Goal: Task Accomplishment & Management: Manage account settings

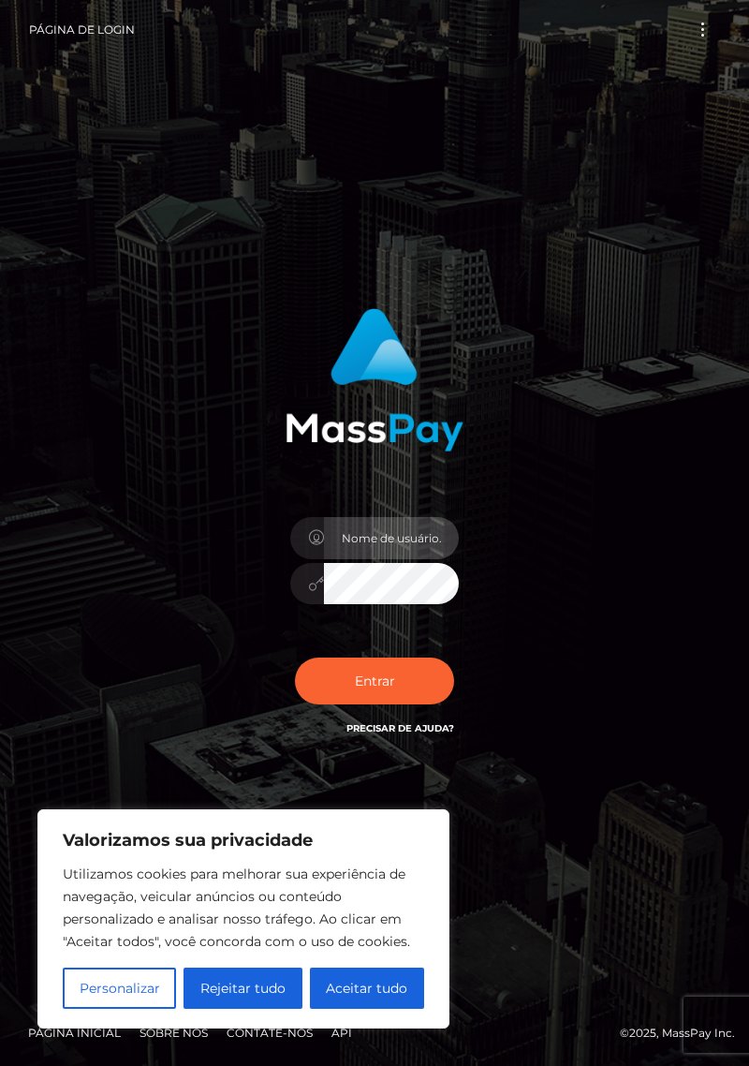
click at [403, 559] on input "text" at bounding box center [391, 538] width 135 height 42
click at [564, 588] on div "Entrar Precisar de ajuda?" at bounding box center [374, 533] width 675 height 478
click at [367, 992] on font "Aceitar tudo" at bounding box center [367, 988] width 82 height 17
checkbox input "true"
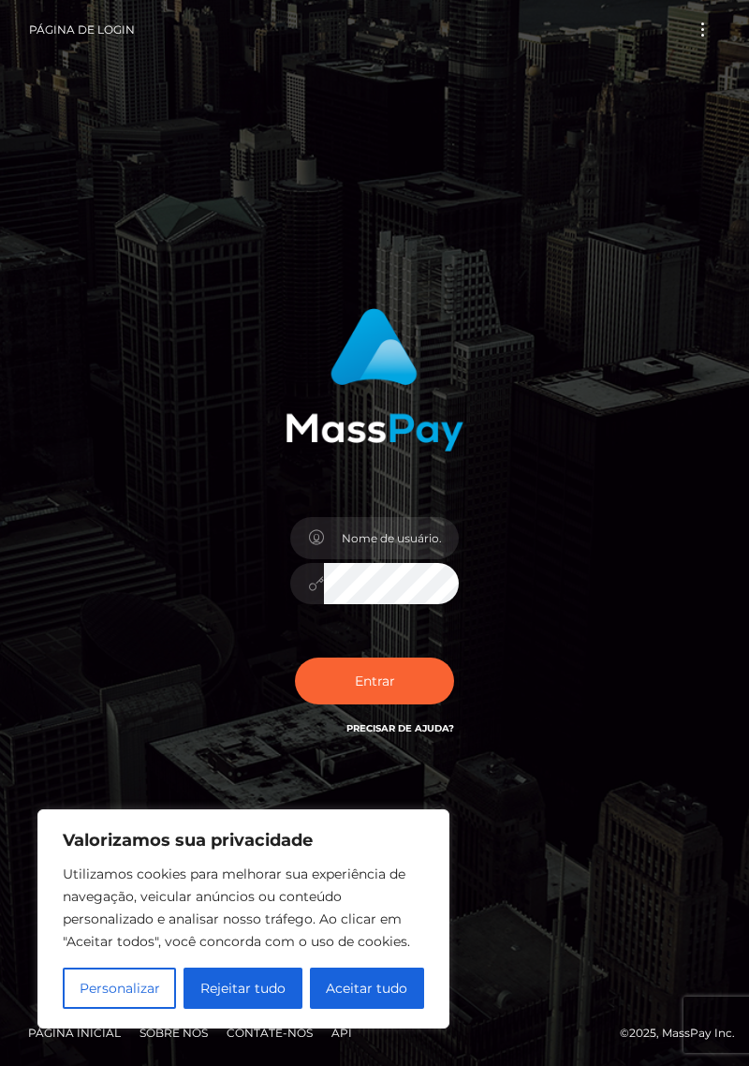
checkbox input "true"
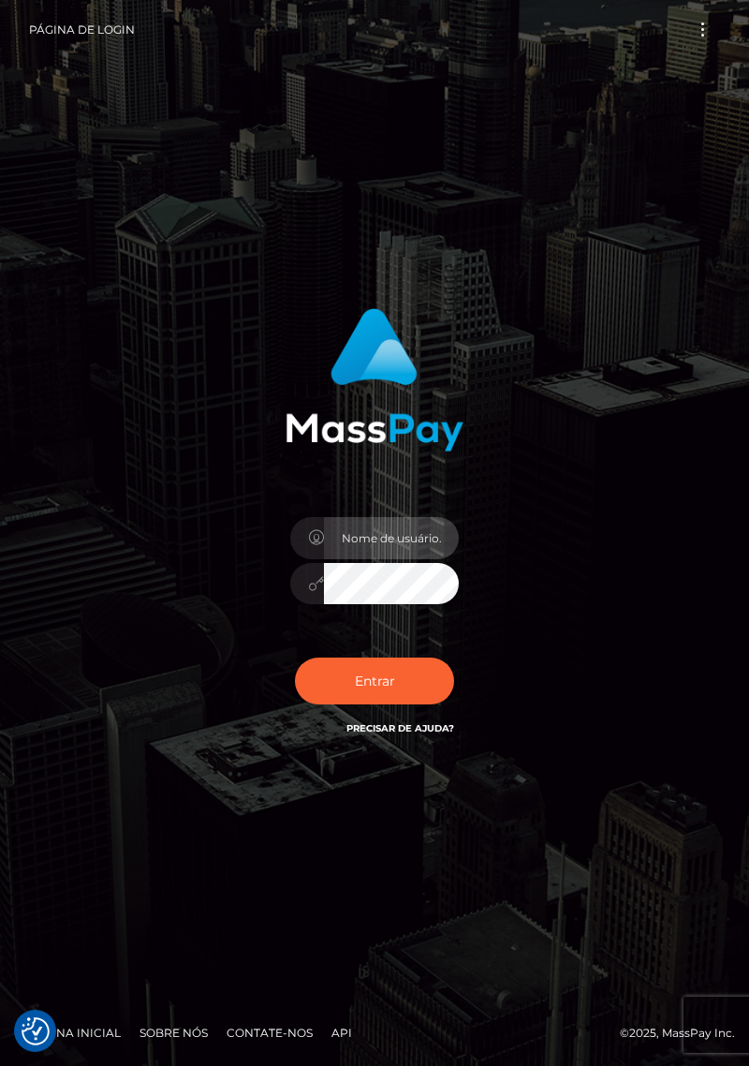
click at [375, 559] on input "text" at bounding box center [391, 538] width 135 height 42
type input "R"
